Goal: Find specific page/section: Find specific page/section

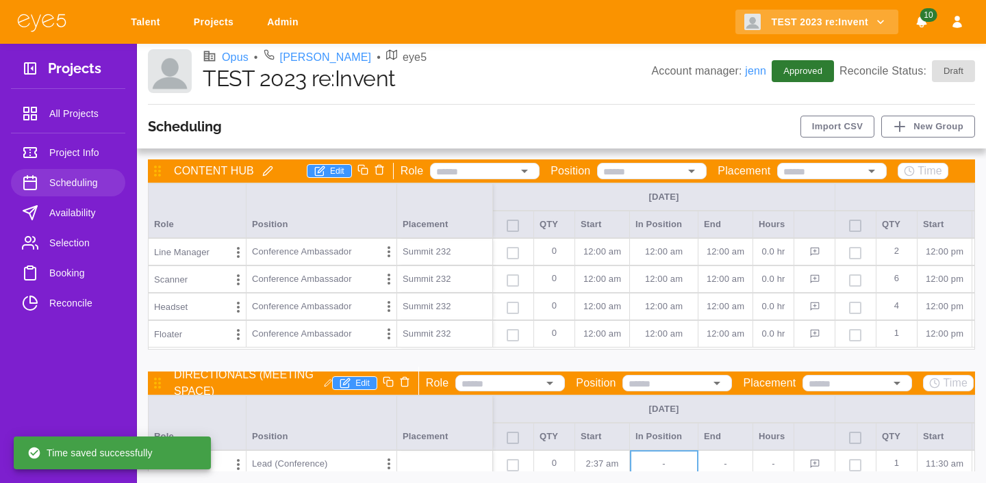
scroll to position [84, 0]
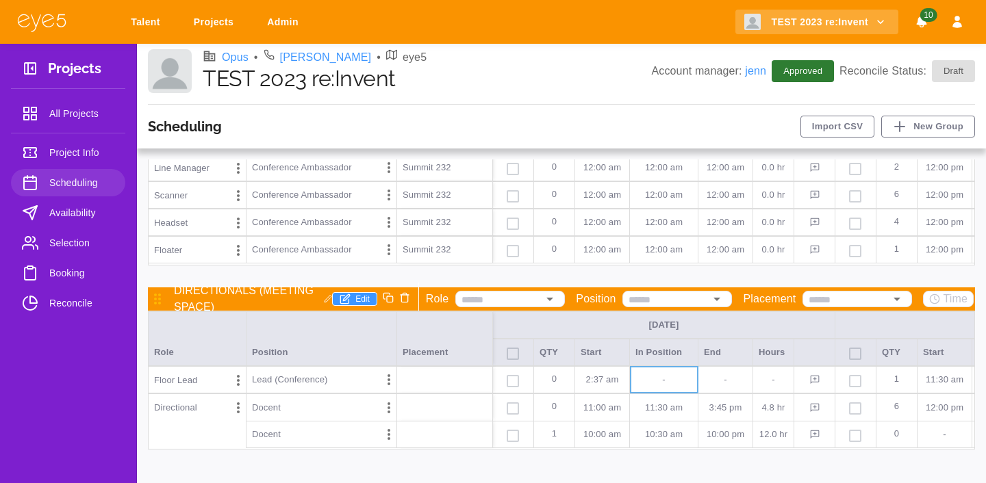
click at [84, 8] on div "Talent Projects Admin TEST 2023 re:Invent 10" at bounding box center [493, 22] width 986 height 44
click at [162, 18] on link "Talent" at bounding box center [148, 22] width 52 height 25
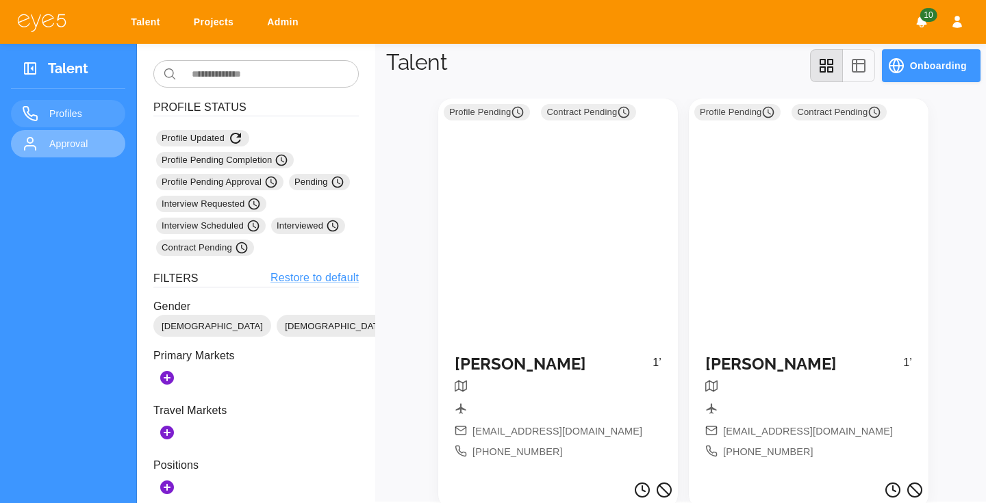
click at [60, 142] on span "Approval" at bounding box center [81, 144] width 65 height 16
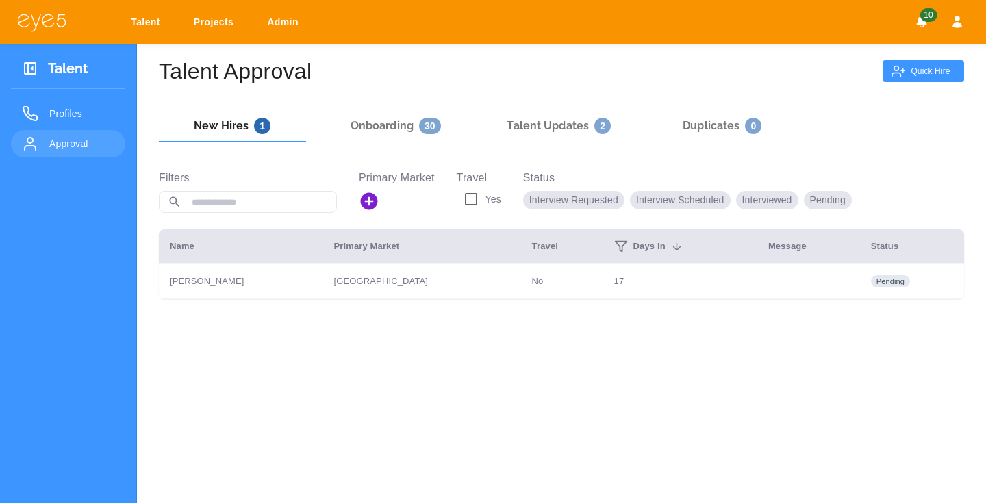
click at [727, 124] on h6 "Duplicates 0" at bounding box center [722, 126] width 79 height 16
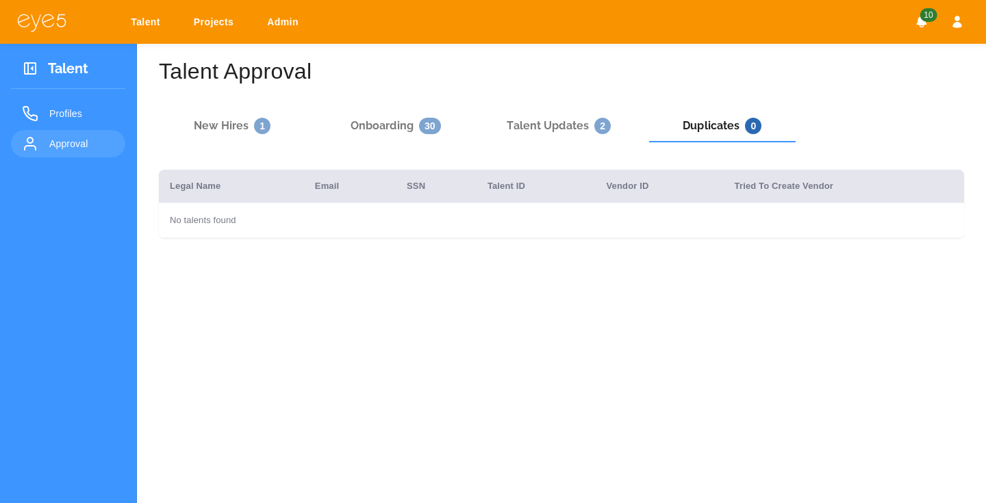
click at [778, 66] on div "Talent Approval" at bounding box center [561, 71] width 805 height 22
